Goal: Transaction & Acquisition: Complete application form

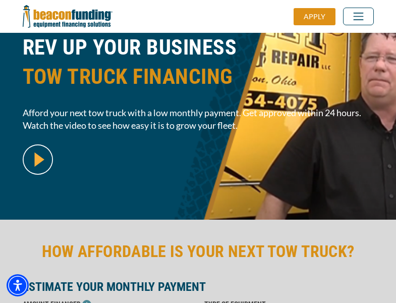
scroll to position [246, 0]
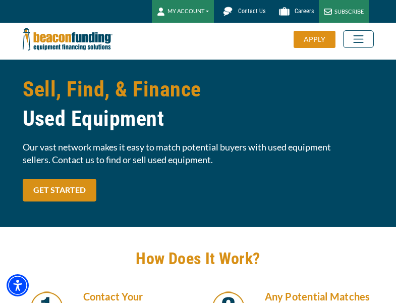
scroll to position [126, 0]
